Goal: Find specific page/section: Find specific page/section

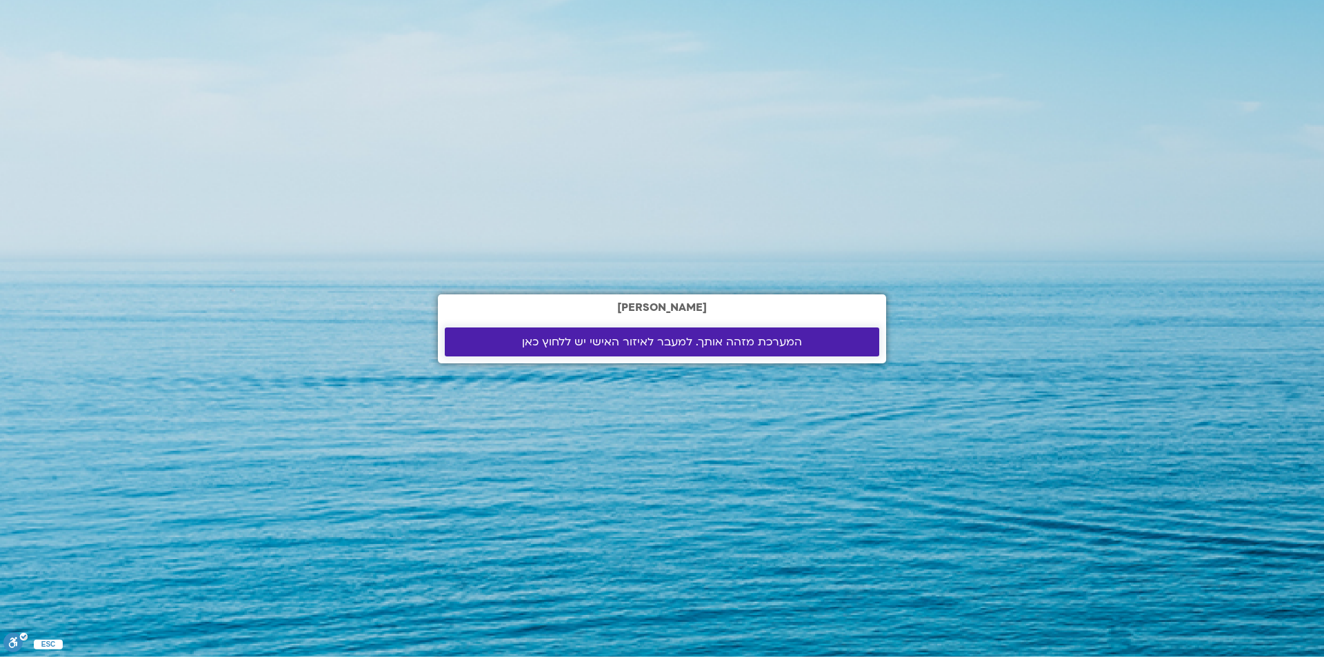
click at [642, 337] on span "המערכת מזהה אותך. למעבר לאיזור האישי יש ללחוץ כאן" at bounding box center [662, 342] width 280 height 12
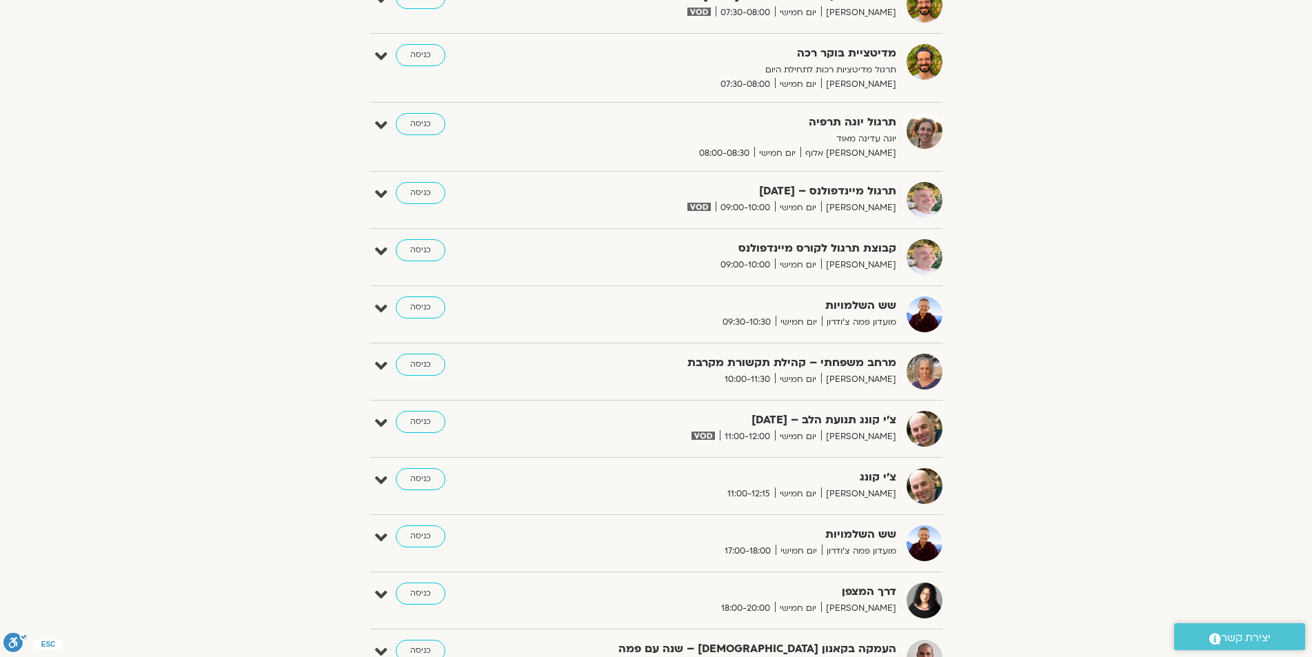
scroll to position [896, 0]
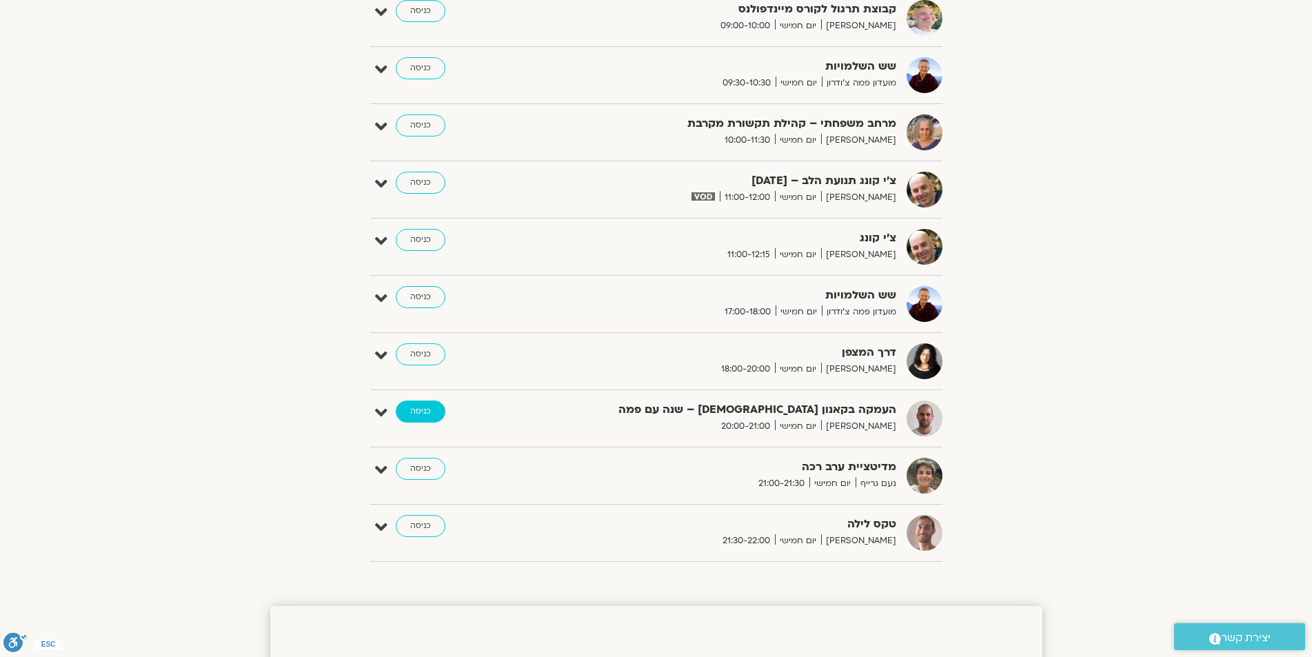
click at [418, 410] on link "כניסה" at bounding box center [421, 412] width 50 height 22
